Goal: Find specific page/section: Find specific page/section

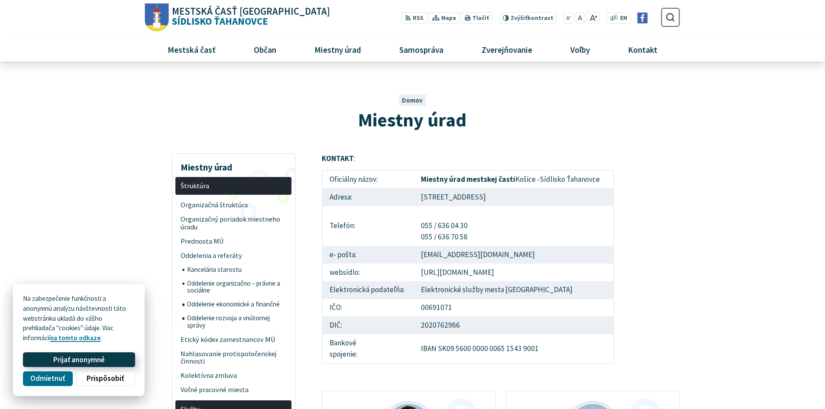
click at [74, 363] on span "Prijať anonymné" at bounding box center [79, 360] width 52 height 9
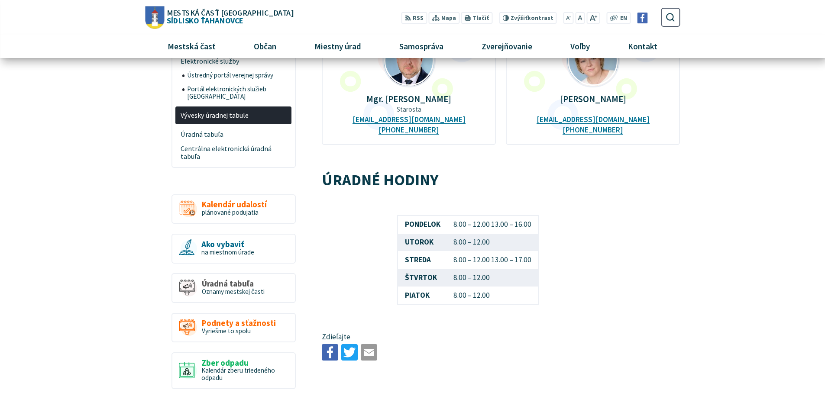
scroll to position [348, 0]
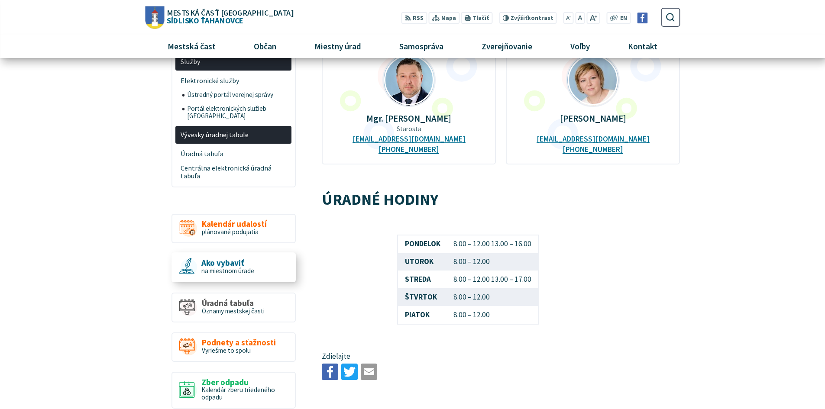
click at [241, 267] on span "na miestnom úrade" at bounding box center [227, 271] width 53 height 8
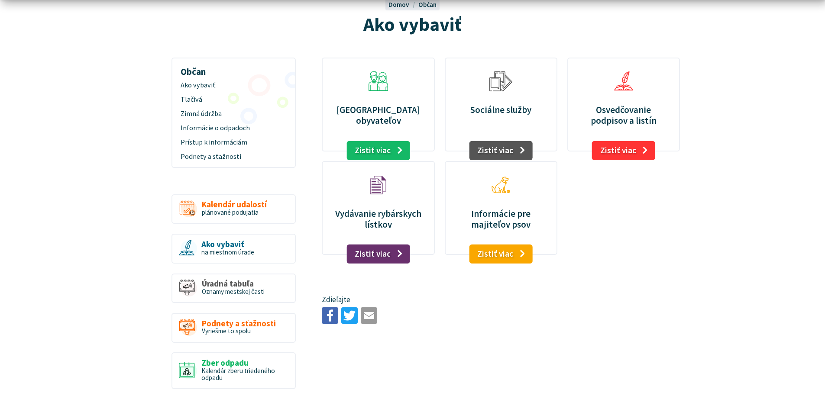
scroll to position [99, 0]
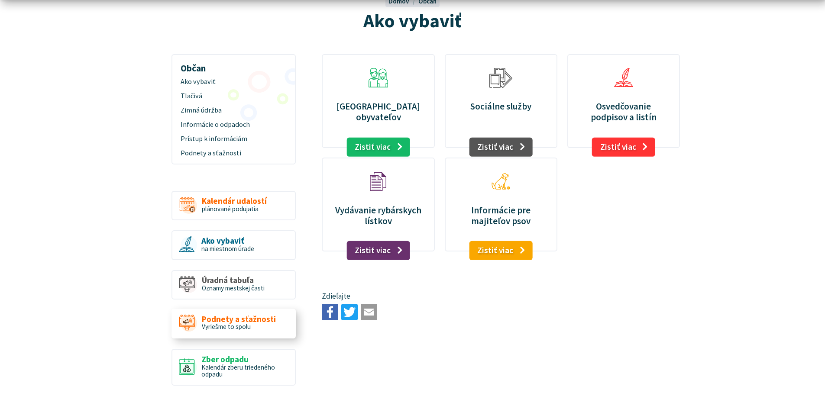
click at [234, 329] on span "Vyriešme to spolu" at bounding box center [226, 327] width 49 height 8
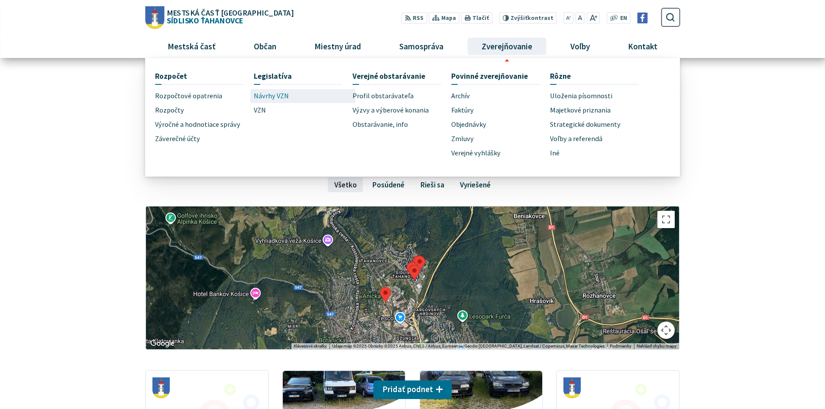
click at [274, 94] on span "Návrhy VZN" at bounding box center [271, 96] width 35 height 14
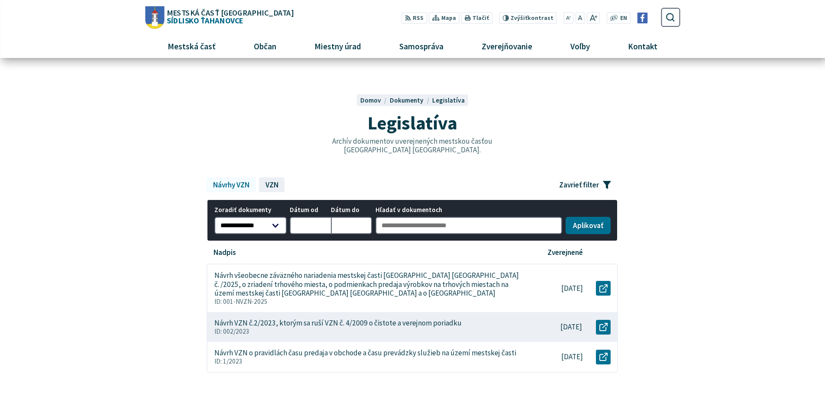
click at [271, 182] on link "VZN" at bounding box center [272, 185] width 26 height 15
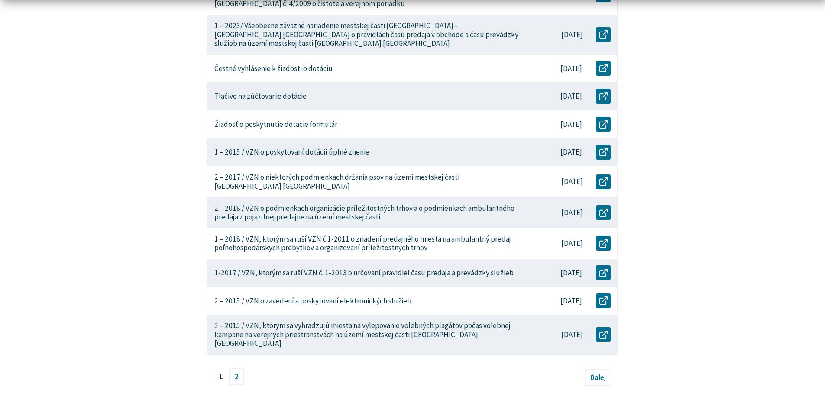
scroll to position [291, 0]
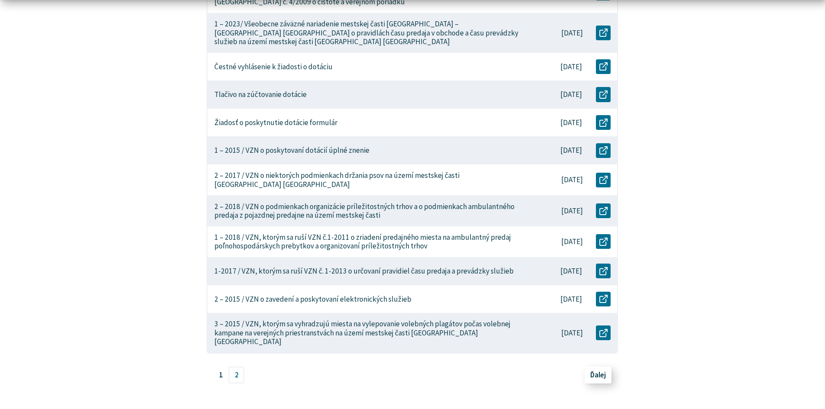
click at [599, 370] on span "Ďalej" at bounding box center [598, 375] width 16 height 10
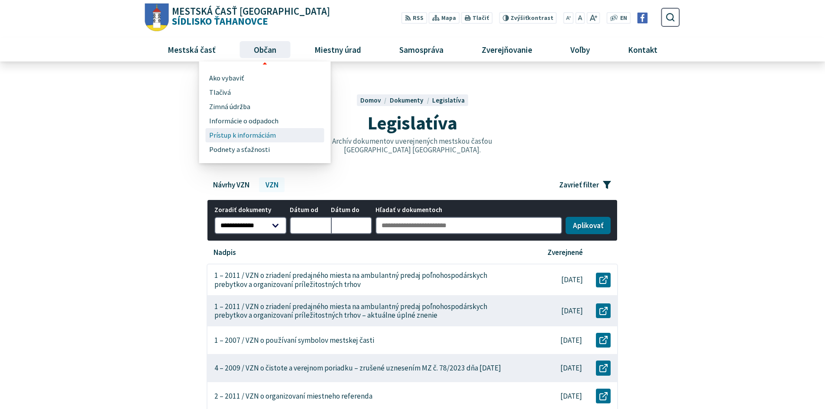
click at [246, 138] on span "Prístup k informáciám" at bounding box center [242, 135] width 67 height 14
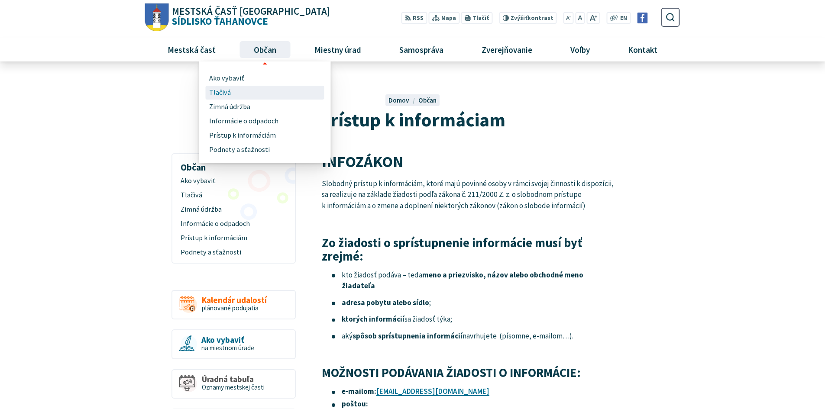
click at [217, 90] on span "Tlačivá" at bounding box center [220, 93] width 22 height 14
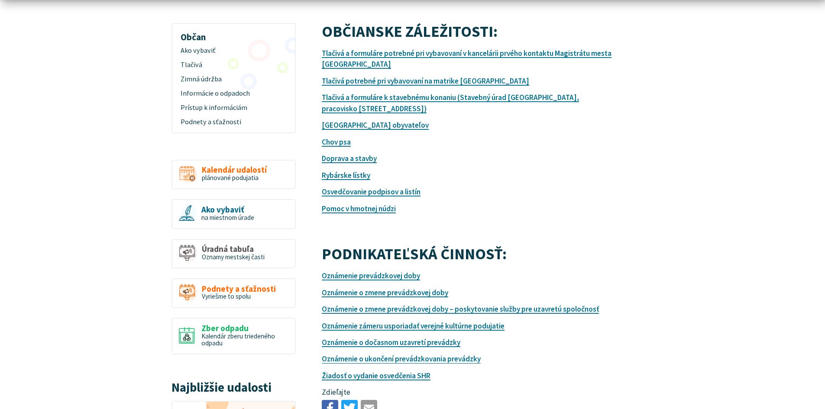
scroll to position [154, 0]
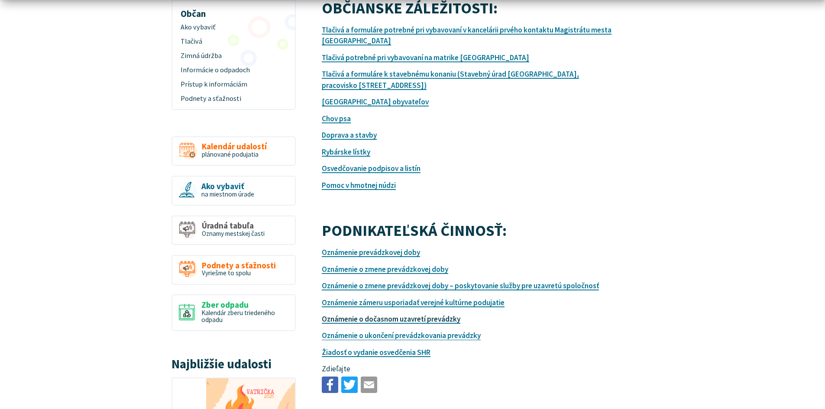
click at [423, 318] on link "Oznámenie o dočasnom uzavretí prevádzky" at bounding box center [391, 319] width 139 height 10
